Goal: Check status: Check status

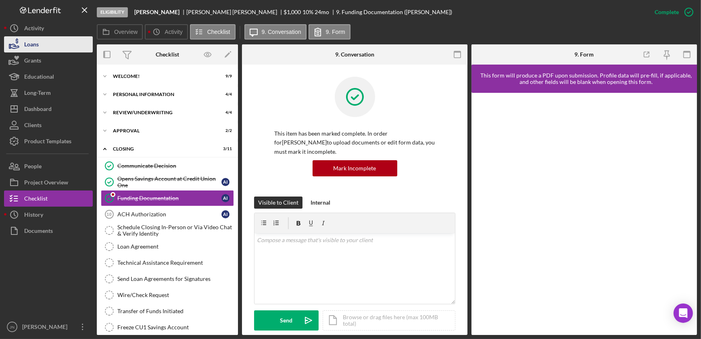
click at [33, 40] on div "Loans" at bounding box center [31, 45] width 15 height 18
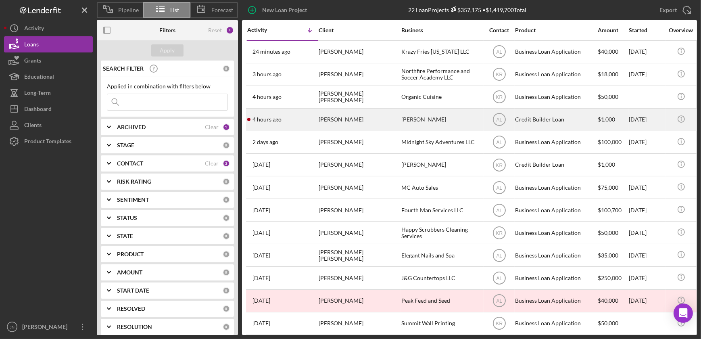
click at [296, 125] on div "4 hours ago [PERSON_NAME]" at bounding box center [282, 119] width 71 height 21
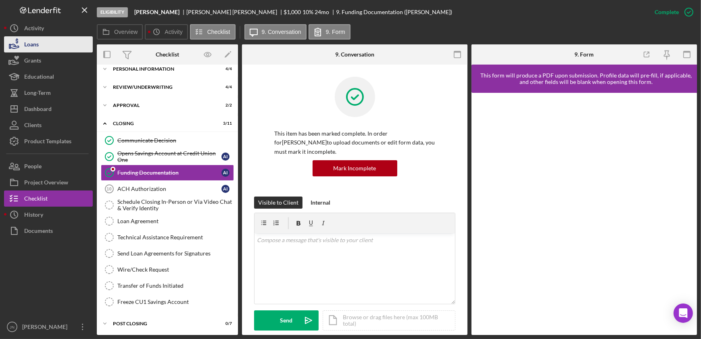
click at [51, 44] on button "Loans" at bounding box center [48, 44] width 89 height 16
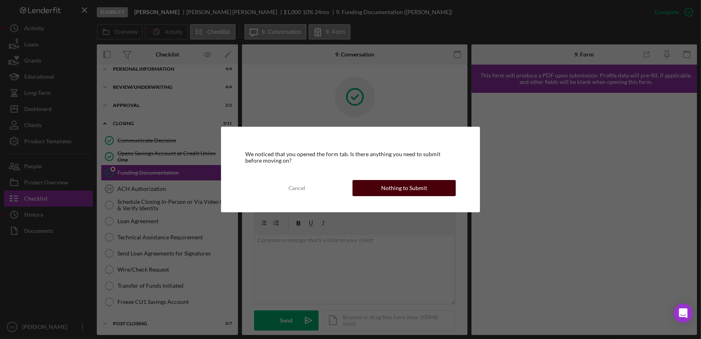
click at [427, 188] on button "Nothing to Submit" at bounding box center [403, 188] width 103 height 16
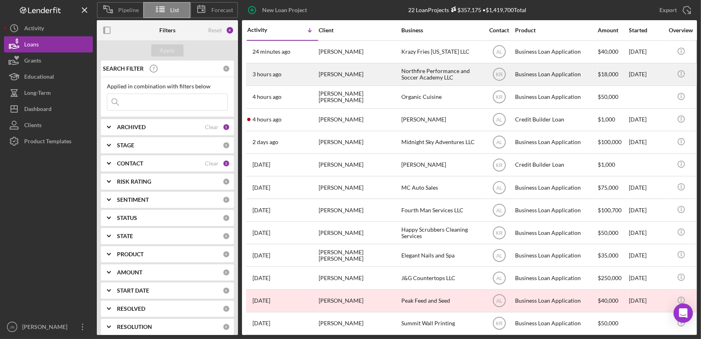
click at [341, 78] on div "[PERSON_NAME]" at bounding box center [359, 74] width 81 height 21
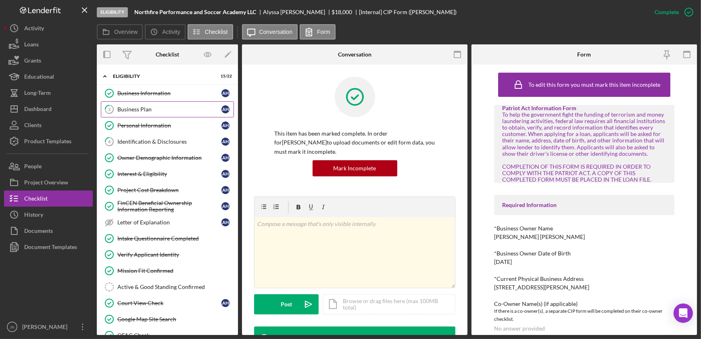
click at [146, 107] on div "Business Plan" at bounding box center [169, 109] width 104 height 6
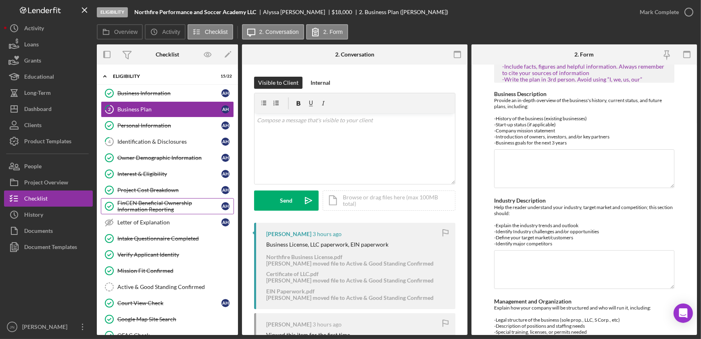
scroll to position [110, 0]
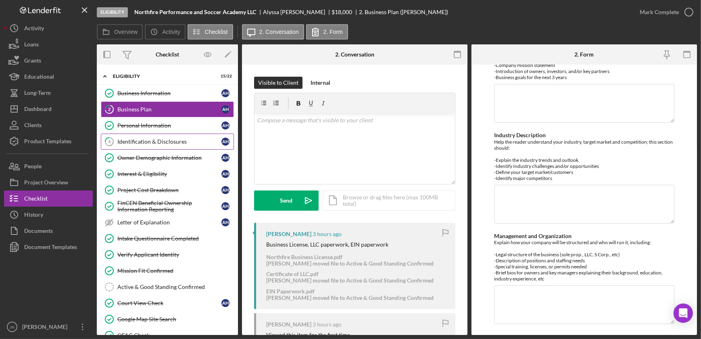
click at [147, 143] on div "Identification & Disclosures" at bounding box center [169, 141] width 104 height 6
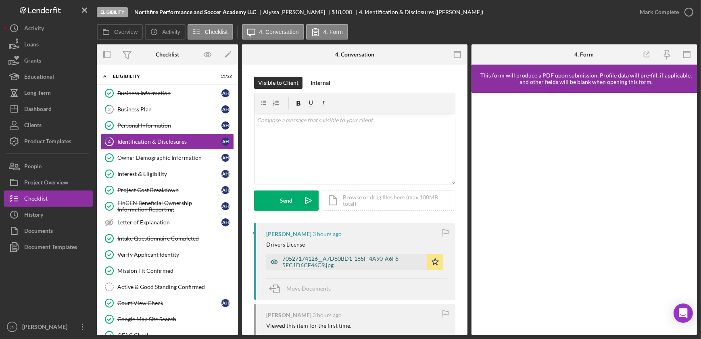
scroll to position [110, 0]
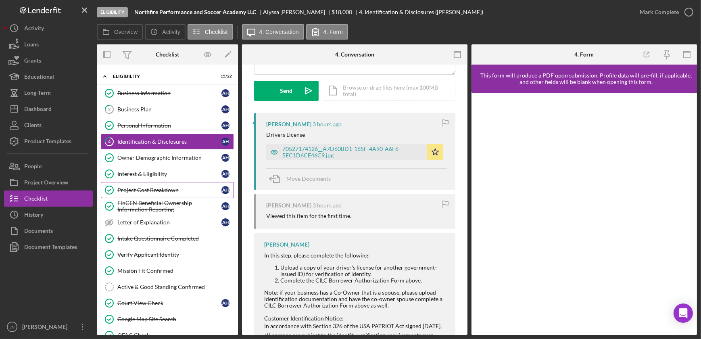
click at [152, 187] on div "Project Cost Breakdown" at bounding box center [169, 190] width 104 height 6
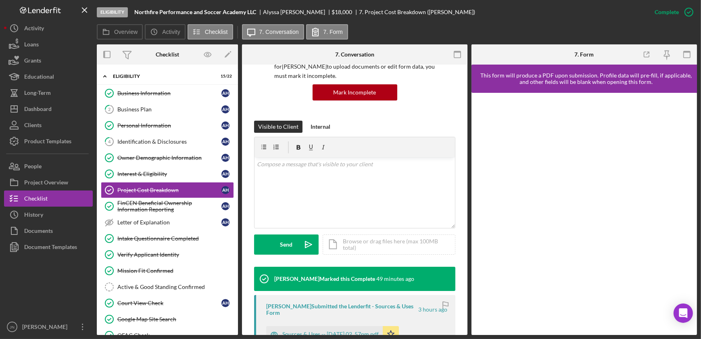
scroll to position [183, 0]
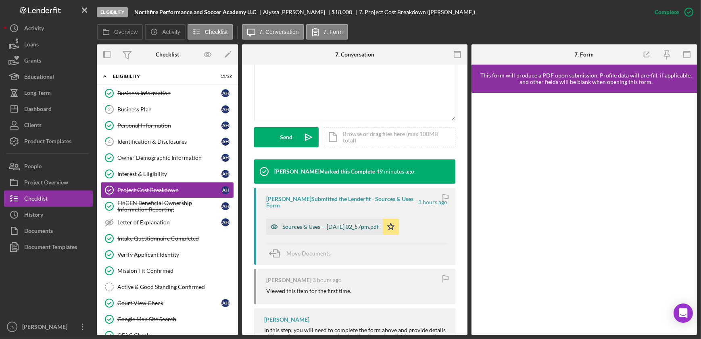
click at [302, 224] on div "Sources & Uses -- [DATE] 02_57pm.pdf" at bounding box center [330, 226] width 96 height 6
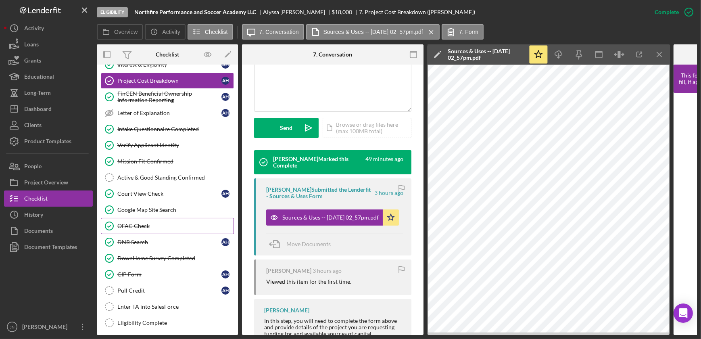
scroll to position [110, 0]
click at [152, 190] on div "Court View Check" at bounding box center [169, 193] width 104 height 6
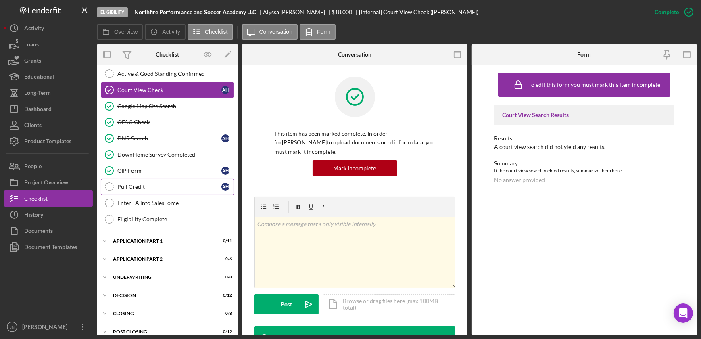
scroll to position [220, 0]
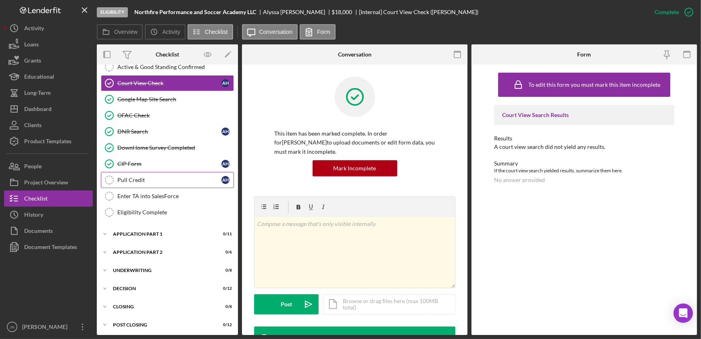
click at [137, 179] on div "Pull Credit" at bounding box center [169, 180] width 104 height 6
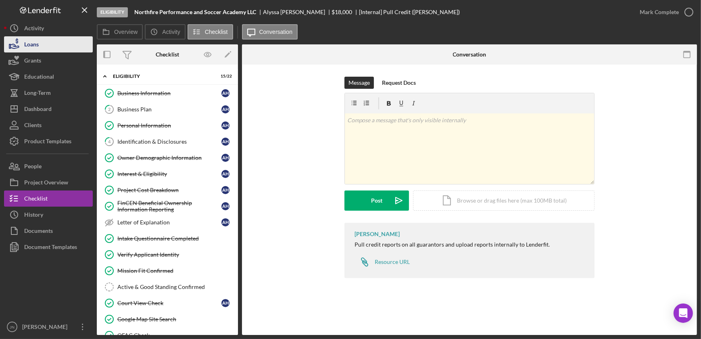
click at [50, 47] on button "Loans" at bounding box center [48, 44] width 89 height 16
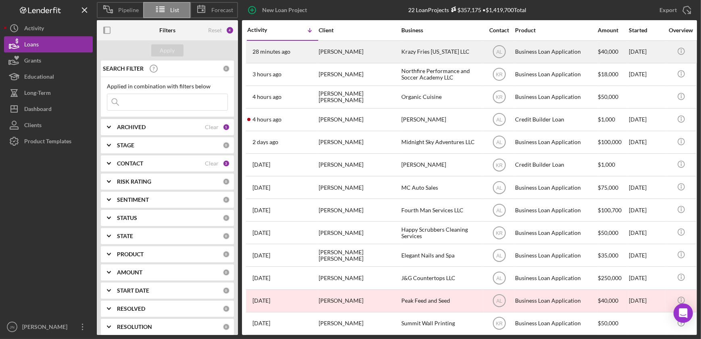
click at [286, 48] on time "28 minutes ago" at bounding box center [271, 51] width 38 height 6
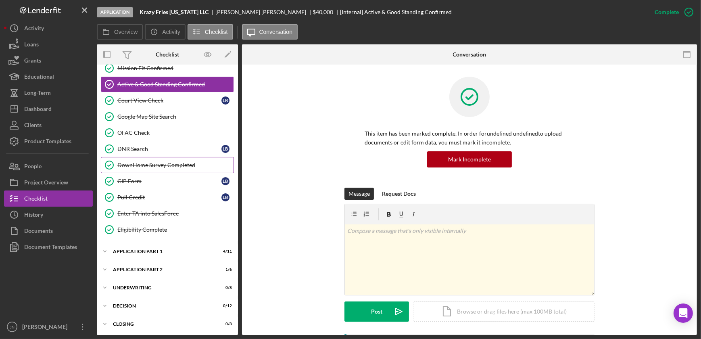
scroll to position [221, 0]
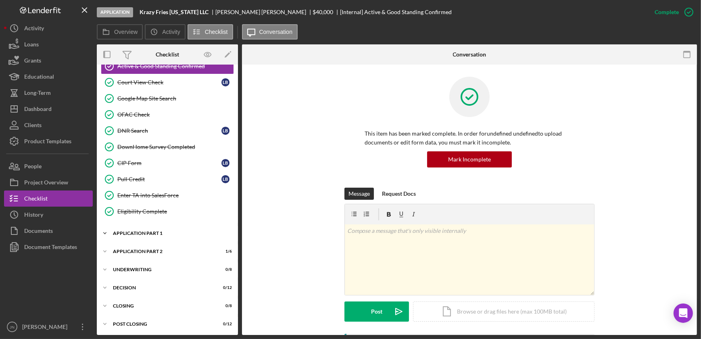
click at [157, 231] on div "Application Part 1" at bounding box center [170, 233] width 115 height 5
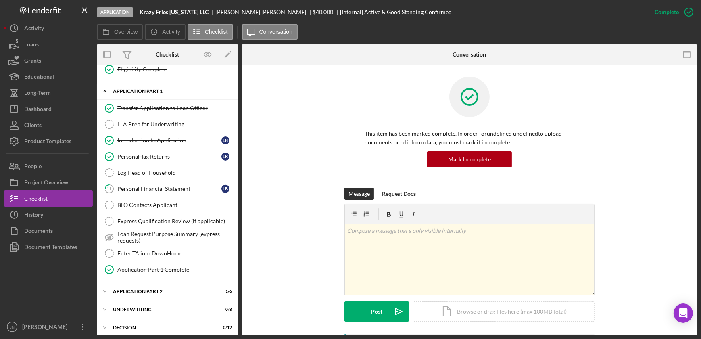
scroll to position [367, 0]
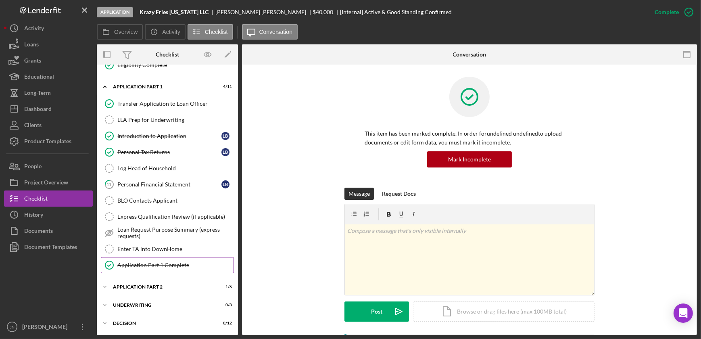
click at [146, 267] on link "Application Part 1 Complete Application Part 1 Complete" at bounding box center [167, 265] width 133 height 16
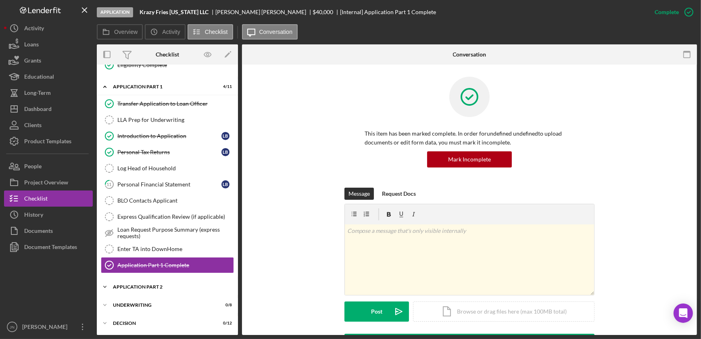
click at [148, 285] on div "Application Part 2" at bounding box center [170, 286] width 115 height 5
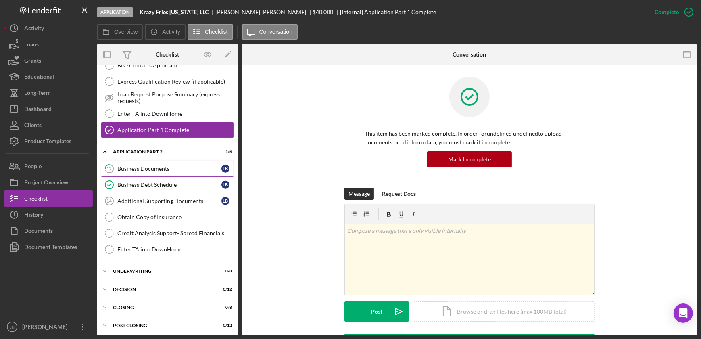
click at [156, 169] on link "12 Business Documents L B" at bounding box center [167, 168] width 133 height 16
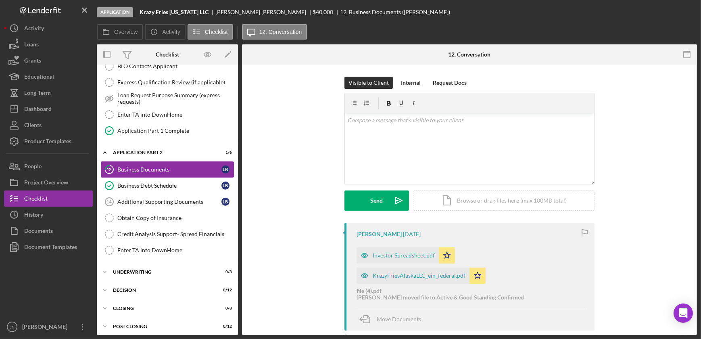
scroll to position [502, 0]
click at [174, 177] on link "Business Debt Schedule Business Debt Schedule L B" at bounding box center [167, 185] width 133 height 16
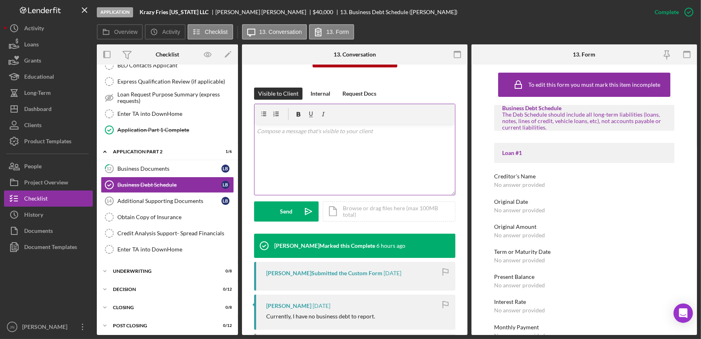
scroll to position [183, 0]
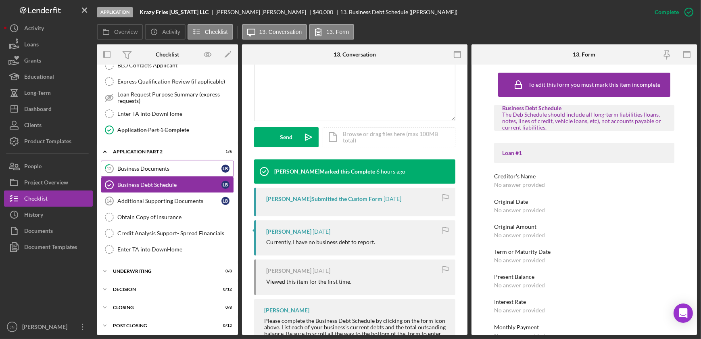
click at [174, 167] on div "Business Documents" at bounding box center [169, 168] width 104 height 6
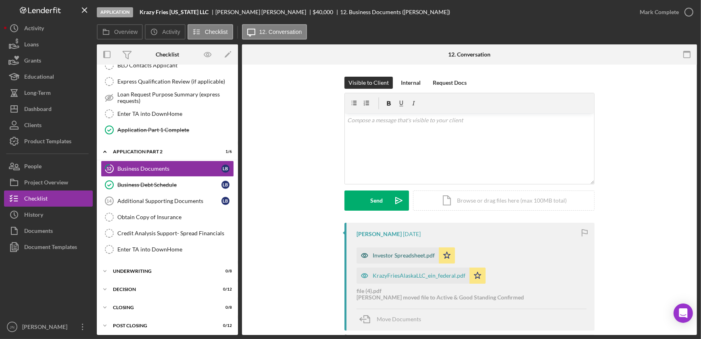
click at [392, 258] on div "Investor Spreadsheet.pdf" at bounding box center [404, 255] width 62 height 6
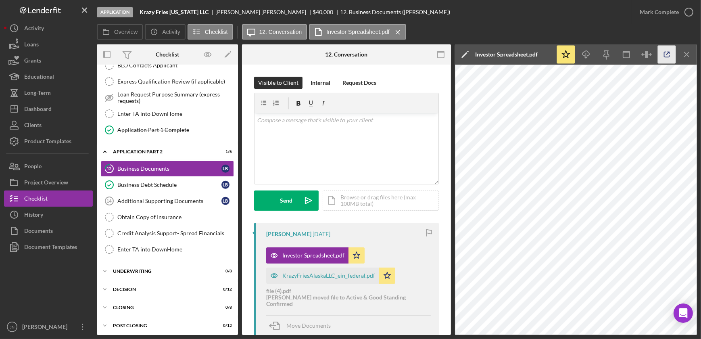
click at [662, 52] on icon "button" at bounding box center [667, 55] width 18 height 18
click at [45, 43] on button "Loans" at bounding box center [48, 44] width 89 height 16
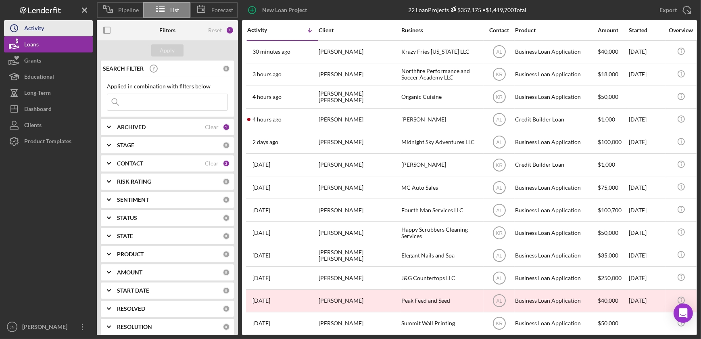
click at [40, 28] on div "Activity" at bounding box center [34, 29] width 20 height 18
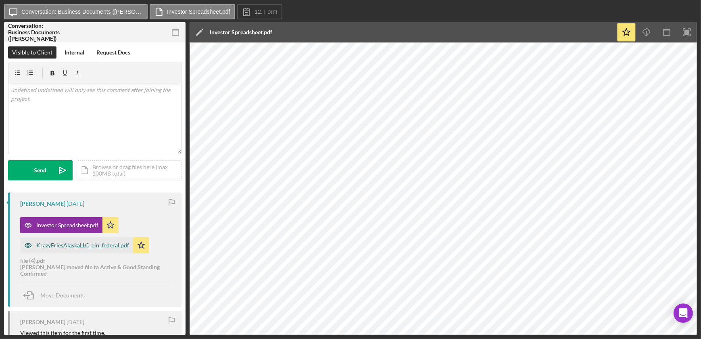
click at [80, 246] on div "KrazyFriesAlaskaLLC_ein_federal.pdf" at bounding box center [82, 245] width 93 height 6
